Goal: Use online tool/utility: Utilize a website feature to perform a specific function

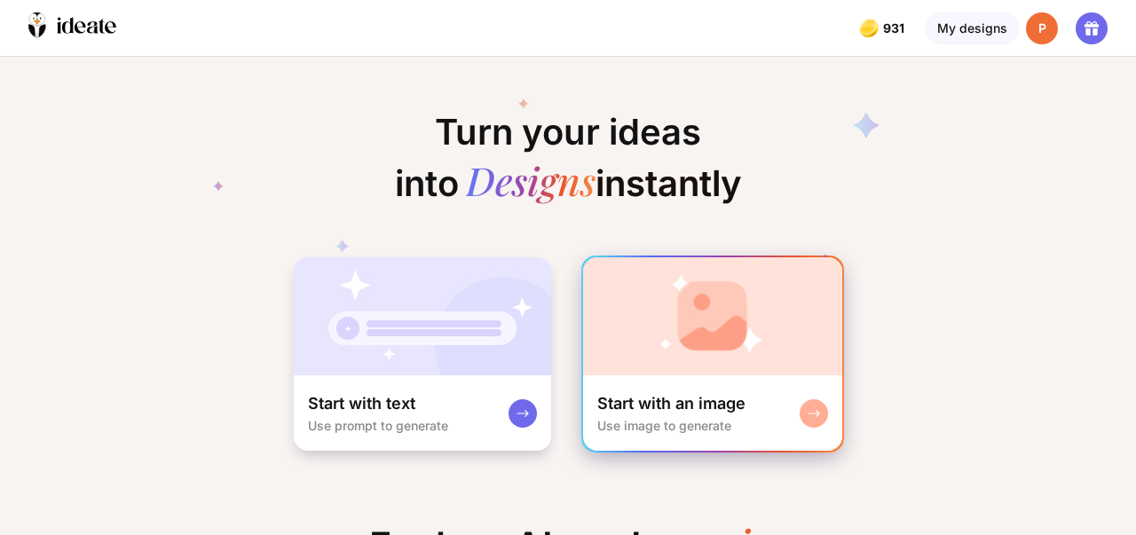
click at [828, 407] on div "Start with an image Use image to generate" at bounding box center [712, 413] width 259 height 75
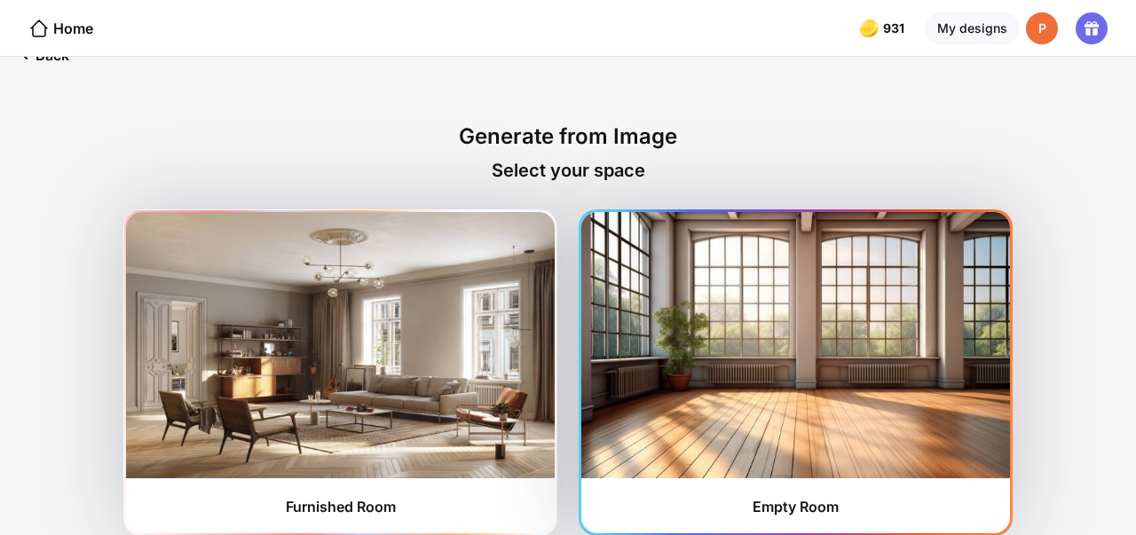
scroll to position [42, 0]
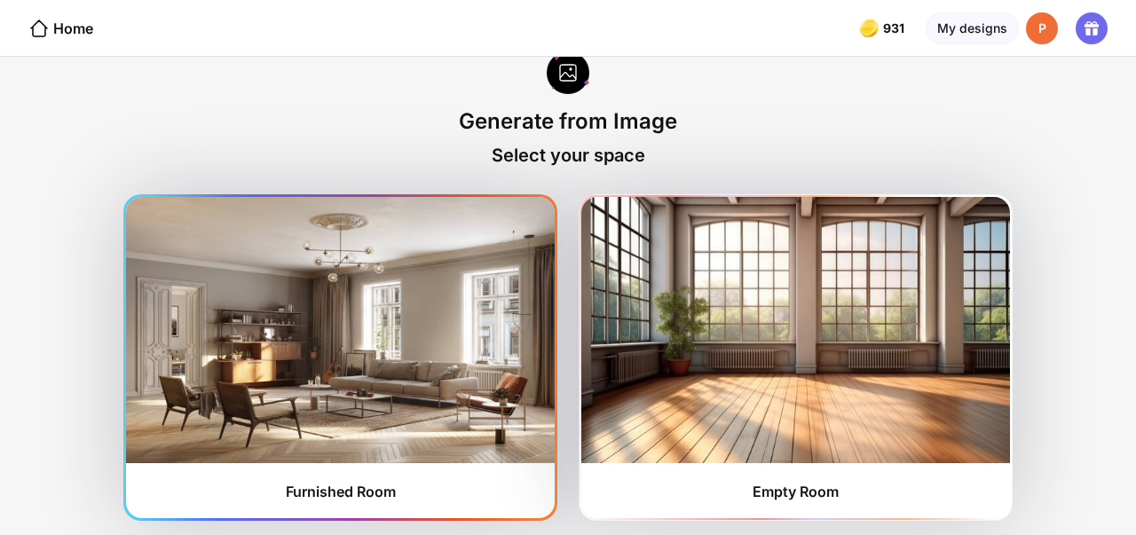
click at [376, 369] on img at bounding box center [340, 330] width 429 height 266
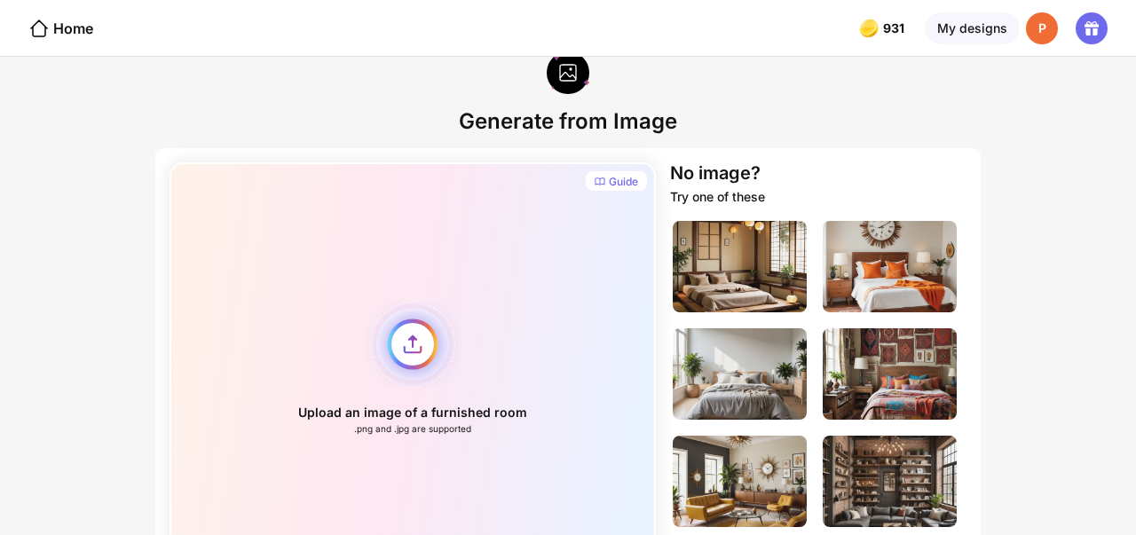
click at [407, 344] on div "Upload an image of a furnished room .png and .jpg are supported" at bounding box center [413, 368] width 486 height 412
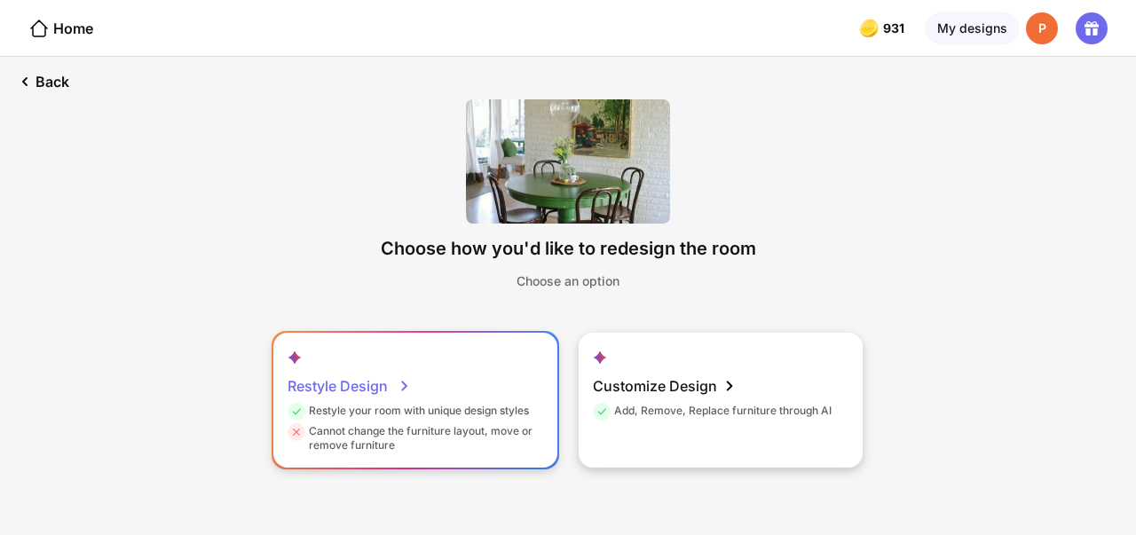
click at [394, 376] on icon at bounding box center [404, 386] width 21 height 21
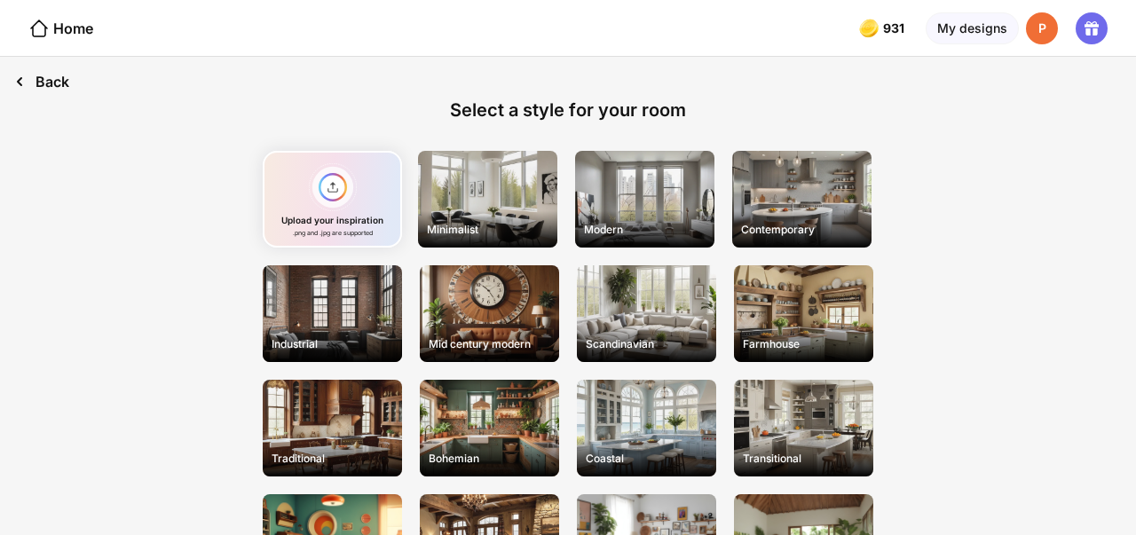
click at [54, 82] on div "Back" at bounding box center [41, 82] width 83 height 50
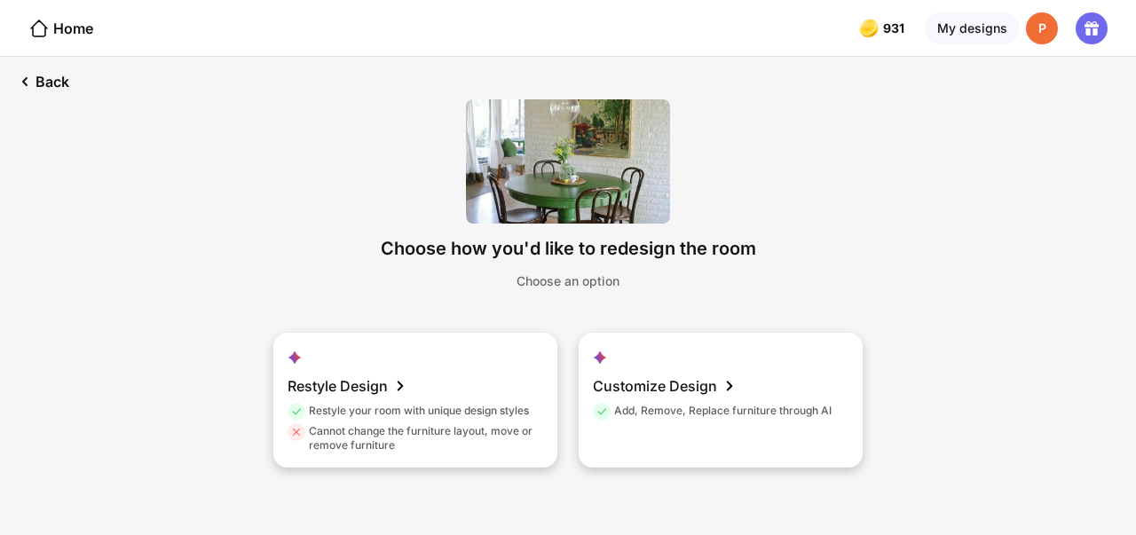
click at [602, 288] on div "Choose an option" at bounding box center [568, 280] width 103 height 15
click at [592, 282] on div "Choose an option" at bounding box center [568, 280] width 103 height 15
click at [631, 239] on div "Choose how you'd like to redesign the room" at bounding box center [569, 248] width 376 height 21
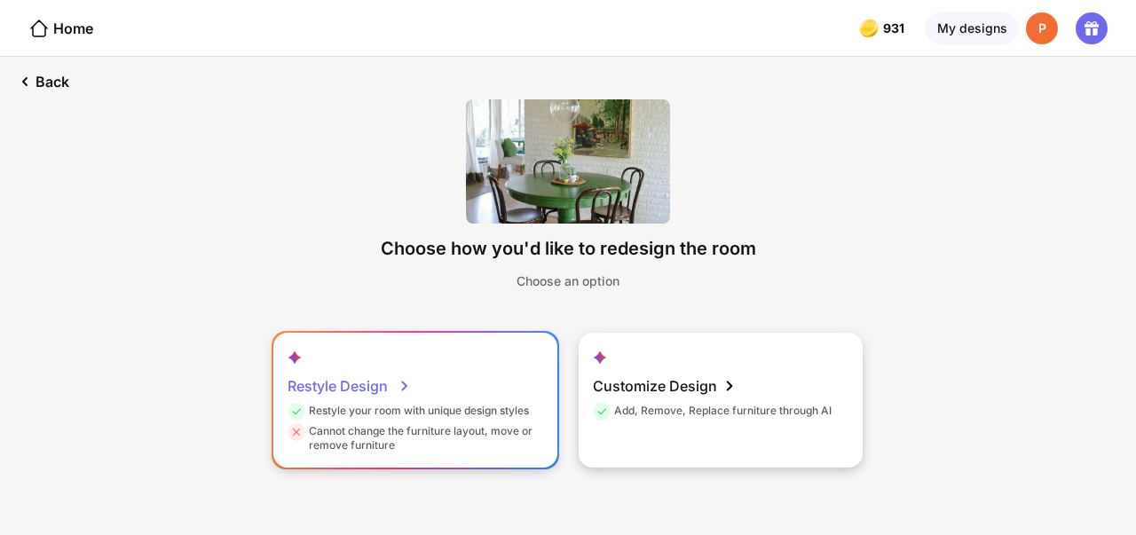
click at [389, 394] on div "Restyle Design" at bounding box center [349, 386] width 123 height 36
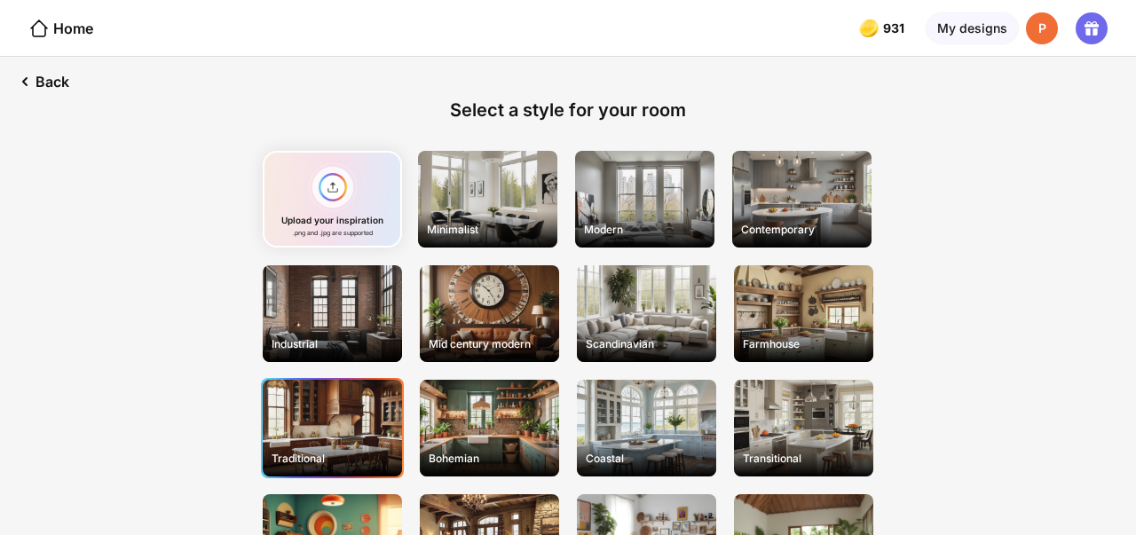
click at [308, 435] on div "Traditional" at bounding box center [332, 428] width 139 height 97
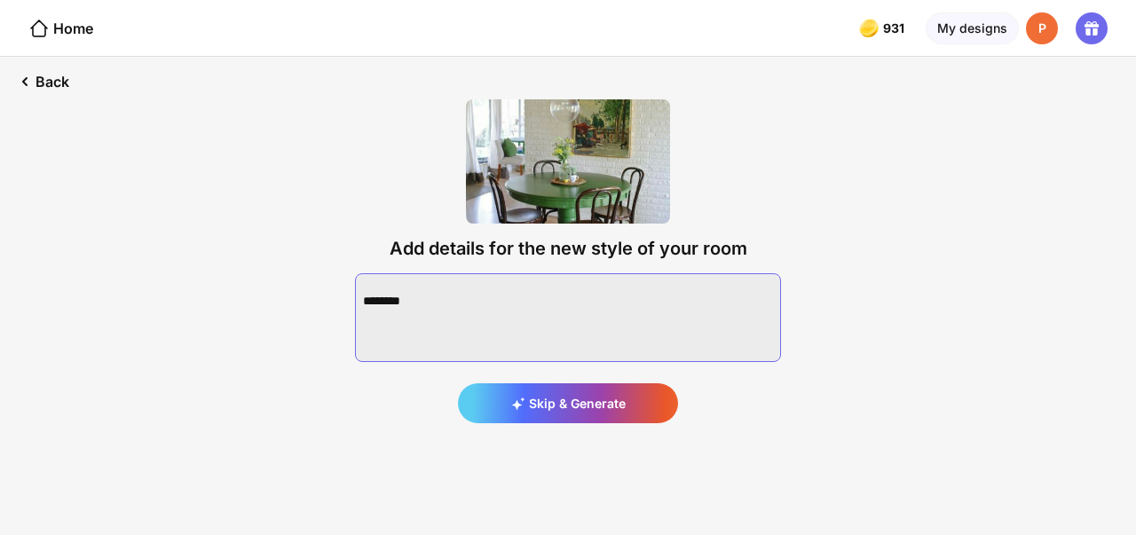
click at [563, 334] on textarea at bounding box center [568, 317] width 426 height 89
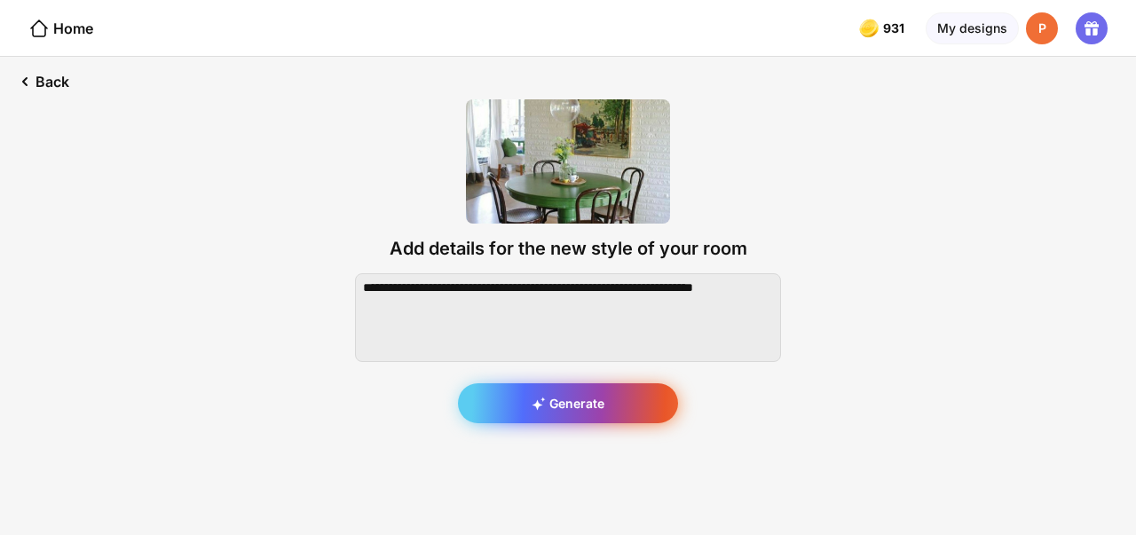
click at [588, 393] on div "Generate" at bounding box center [568, 403] width 220 height 40
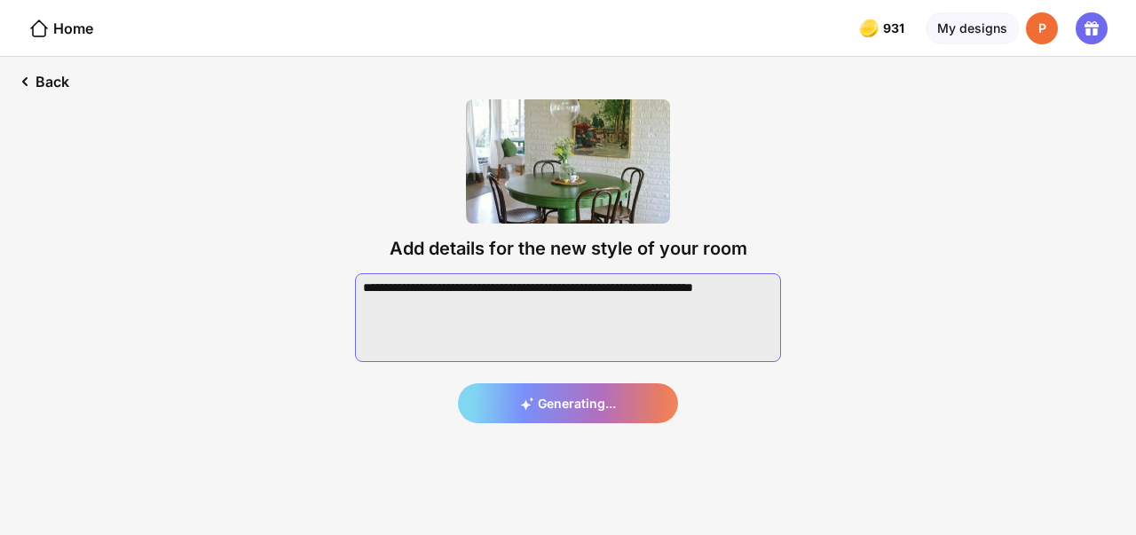
click at [495, 289] on textarea at bounding box center [568, 317] width 426 height 89
type textarea "**********"
click at [723, 405] on div "Generating..." at bounding box center [568, 348] width 426 height 150
click at [593, 400] on div "Generating..." at bounding box center [568, 348] width 426 height 150
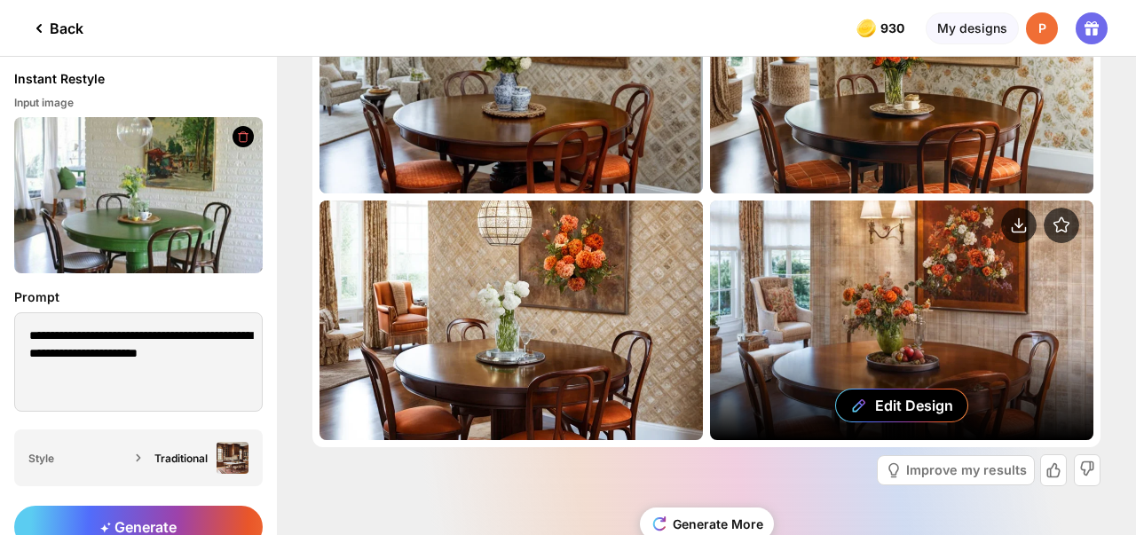
scroll to position [170, 0]
